Goal: Task Accomplishment & Management: Manage account settings

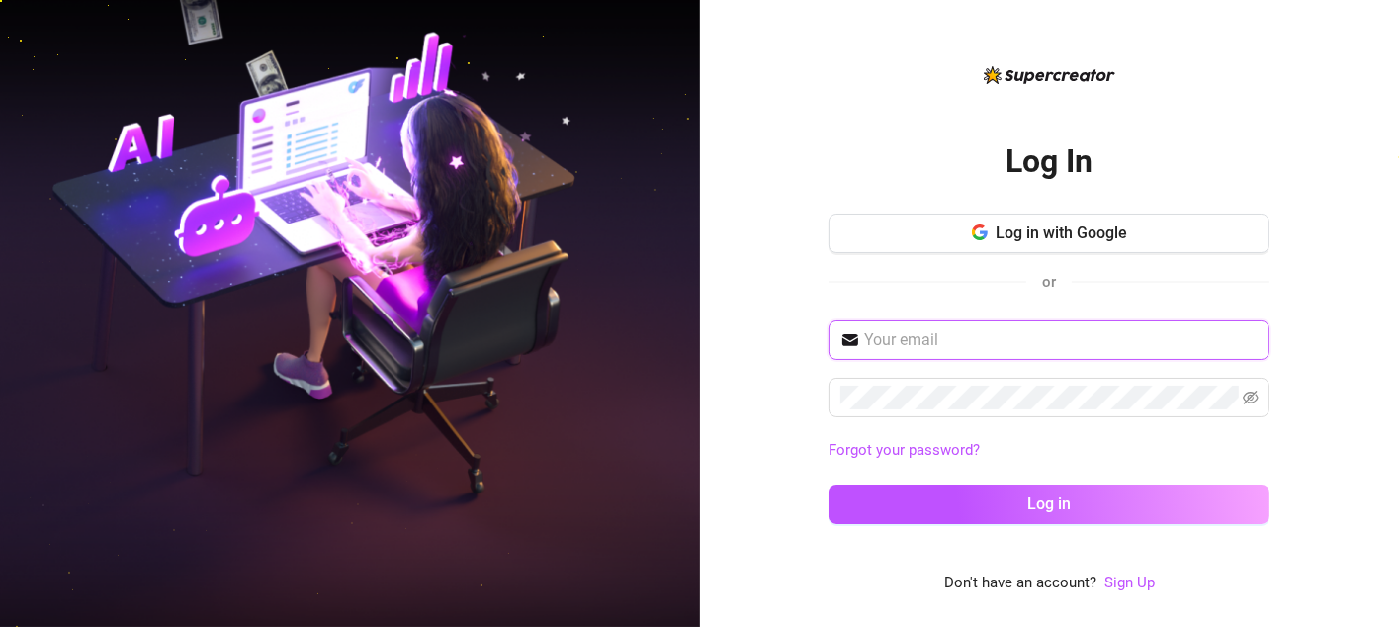
click at [958, 330] on input "text" at bounding box center [1061, 340] width 394 height 24
click at [913, 345] on input "text" at bounding box center [1061, 340] width 394 height 24
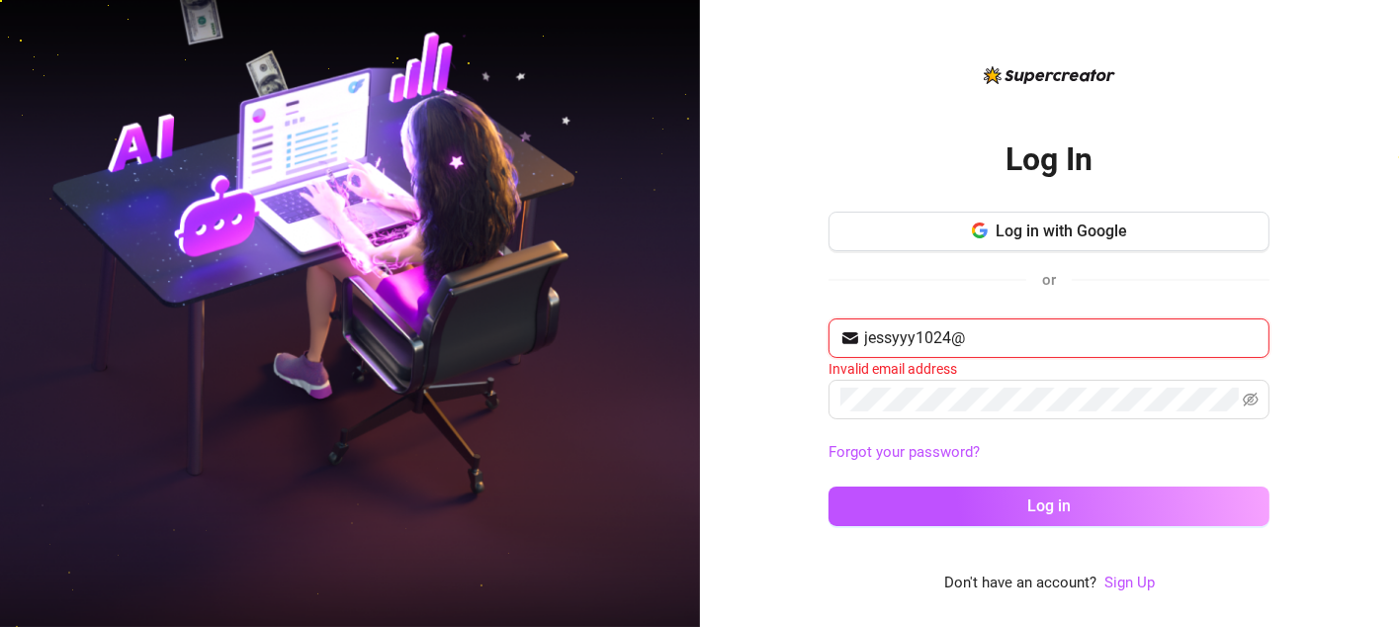
type input "[EMAIL_ADDRESS][DOMAIN_NAME]"
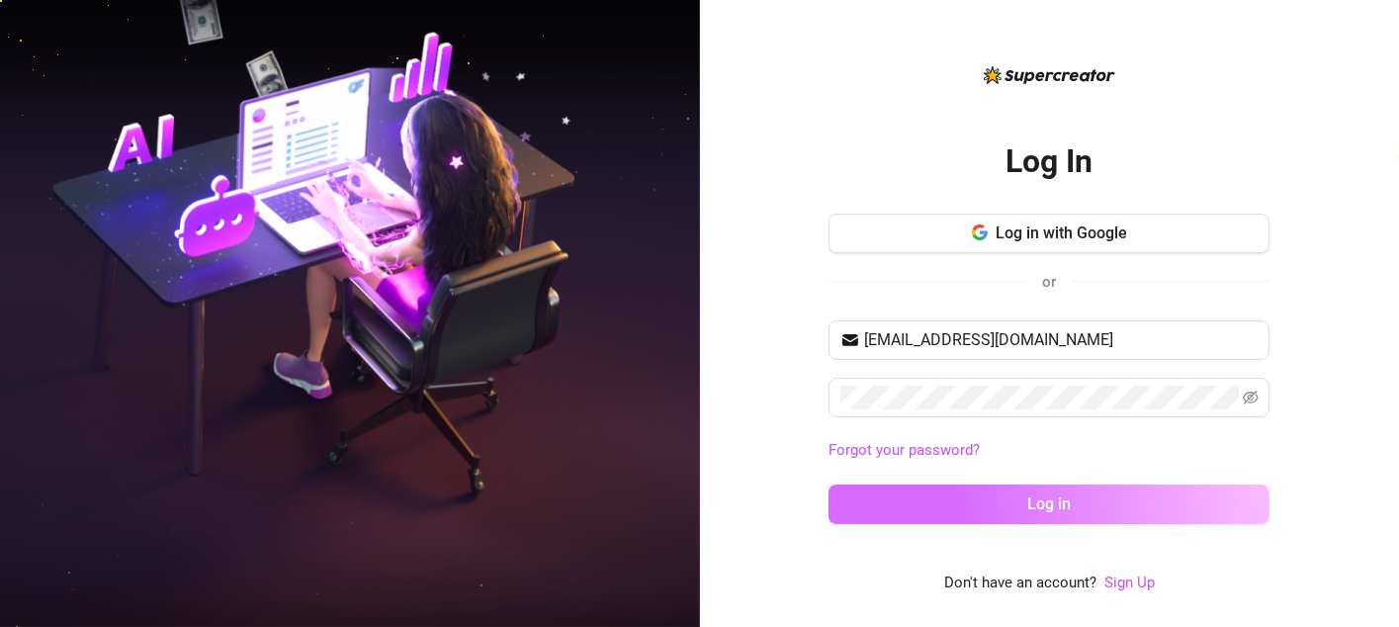
click at [1052, 501] on span "Log in" at bounding box center [1049, 503] width 44 height 19
